Goal: Task Accomplishment & Management: Use online tool/utility

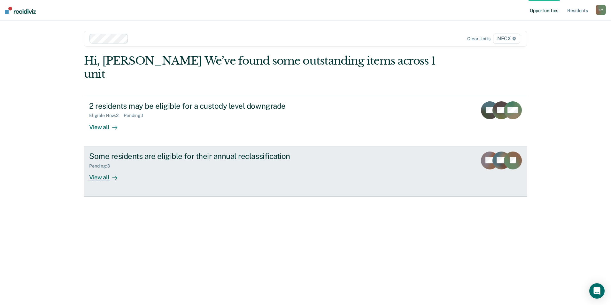
click at [100, 168] on div "View all" at bounding box center [107, 174] width 36 height 12
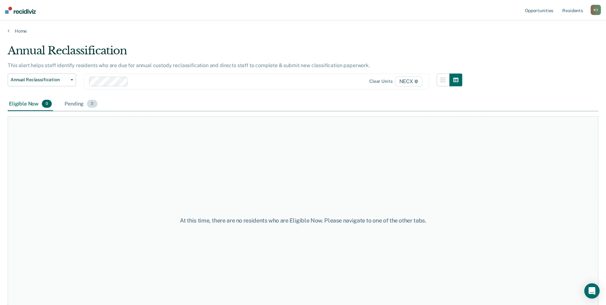
click at [79, 103] on div "Pending 3" at bounding box center [80, 104] width 35 height 14
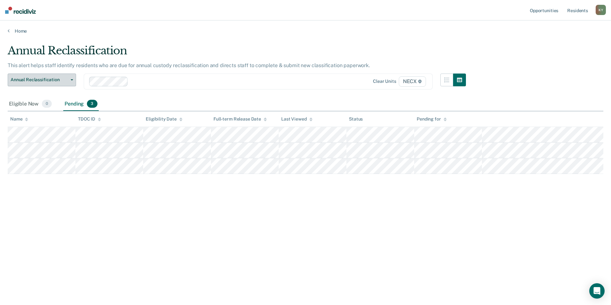
click at [72, 80] on icon "button" at bounding box center [72, 79] width 3 height 1
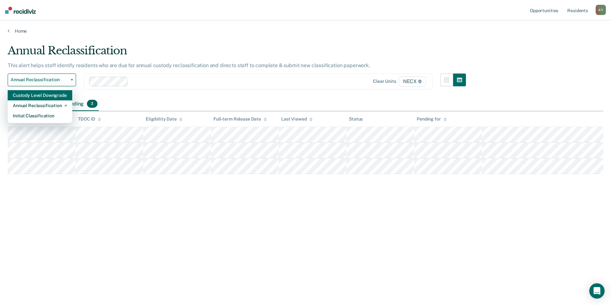
click at [52, 93] on div "Custody Level Downgrade" at bounding box center [40, 95] width 54 height 10
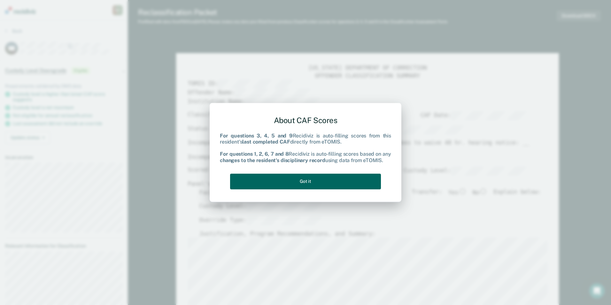
click at [307, 180] on button "Got it" at bounding box center [305, 182] width 151 height 16
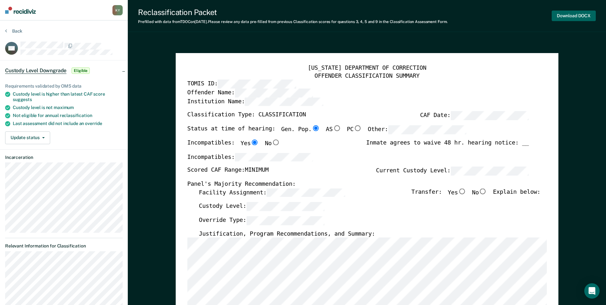
click at [575, 15] on button "Download DOCX" at bounding box center [574, 16] width 44 height 11
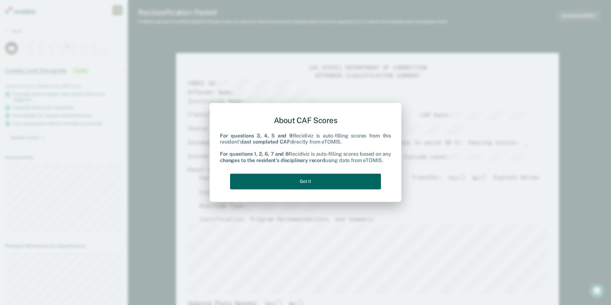
click at [308, 181] on button "Got it" at bounding box center [305, 182] width 151 height 16
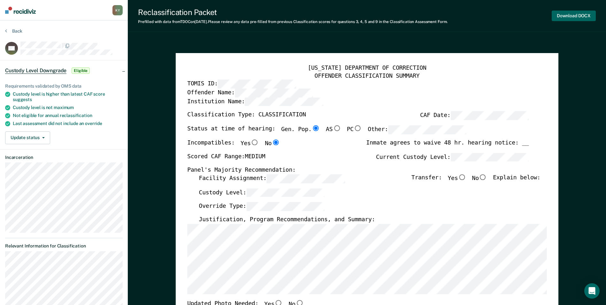
click at [573, 14] on button "Download DOCX" at bounding box center [574, 16] width 44 height 11
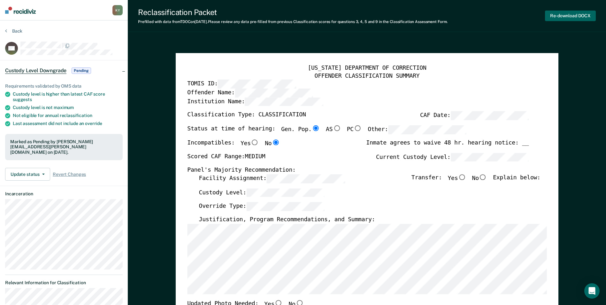
type textarea "x"
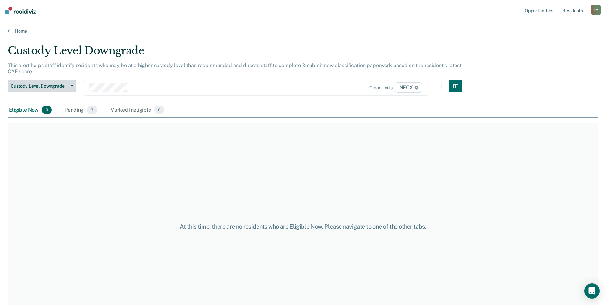
click at [71, 84] on button "Custody Level Downgrade" at bounding box center [42, 86] width 68 height 13
click at [542, 10] on link "Opportunities" at bounding box center [539, 10] width 31 height 20
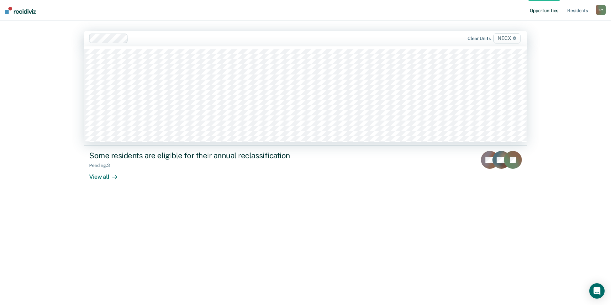
click at [506, 37] on span "NECX" at bounding box center [506, 38] width 27 height 10
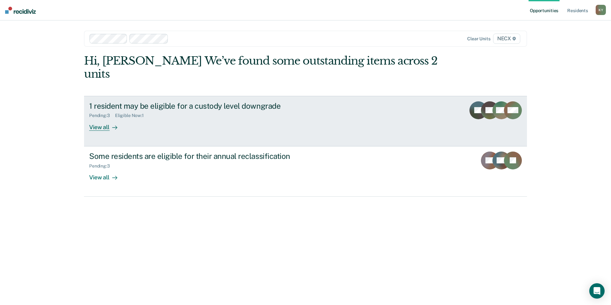
click at [101, 118] on div "View all" at bounding box center [107, 124] width 36 height 12
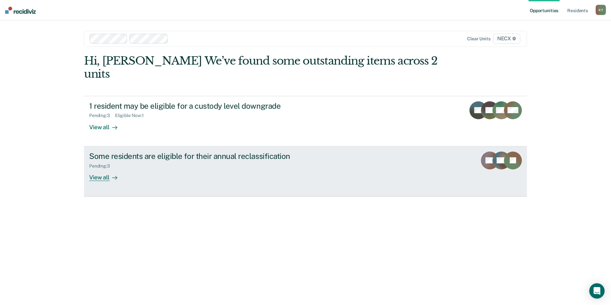
click at [101, 168] on div "View all" at bounding box center [107, 174] width 36 height 12
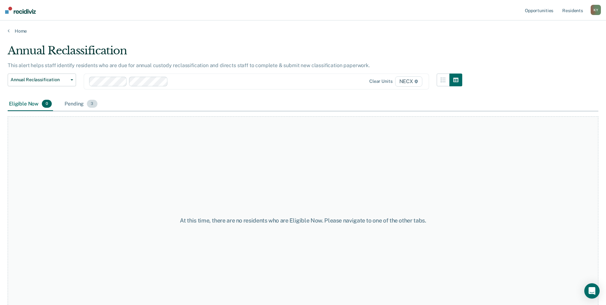
click at [78, 104] on div "Pending 3" at bounding box center [80, 104] width 35 height 14
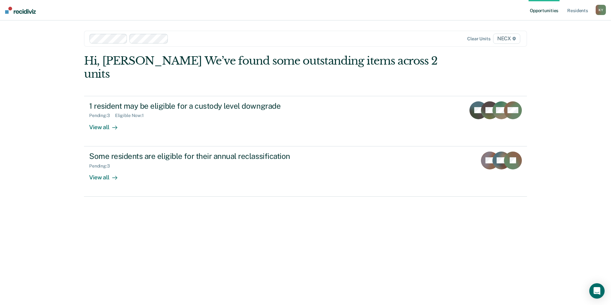
click at [549, 9] on link "Opportunities" at bounding box center [543, 10] width 31 height 20
click at [506, 38] on span "NECX" at bounding box center [506, 39] width 27 height 10
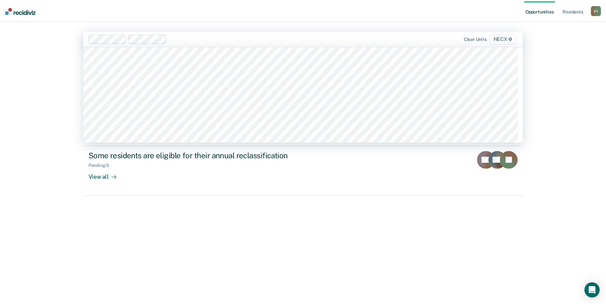
scroll to position [2269, 0]
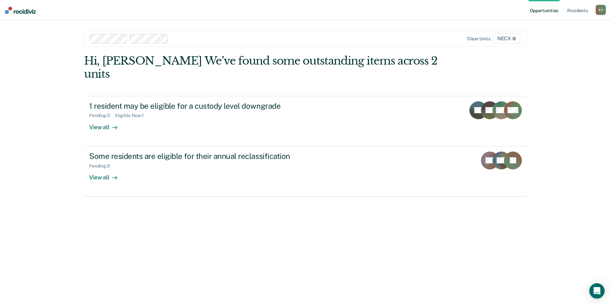
click at [33, 89] on div "Opportunities Resident s [PERSON_NAME] Profile How it works Log Out Clear units…" at bounding box center [305, 152] width 611 height 305
click at [578, 10] on link "Resident s" at bounding box center [577, 10] width 23 height 20
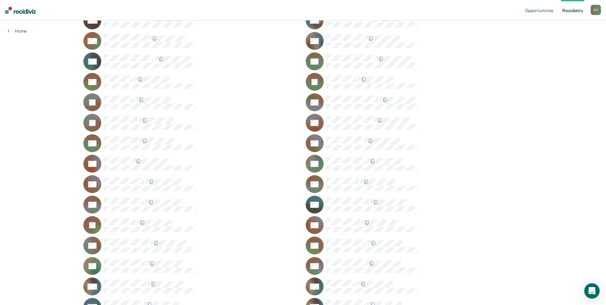
scroll to position [1425, 0]
